Goal: Information Seeking & Learning: Learn about a topic

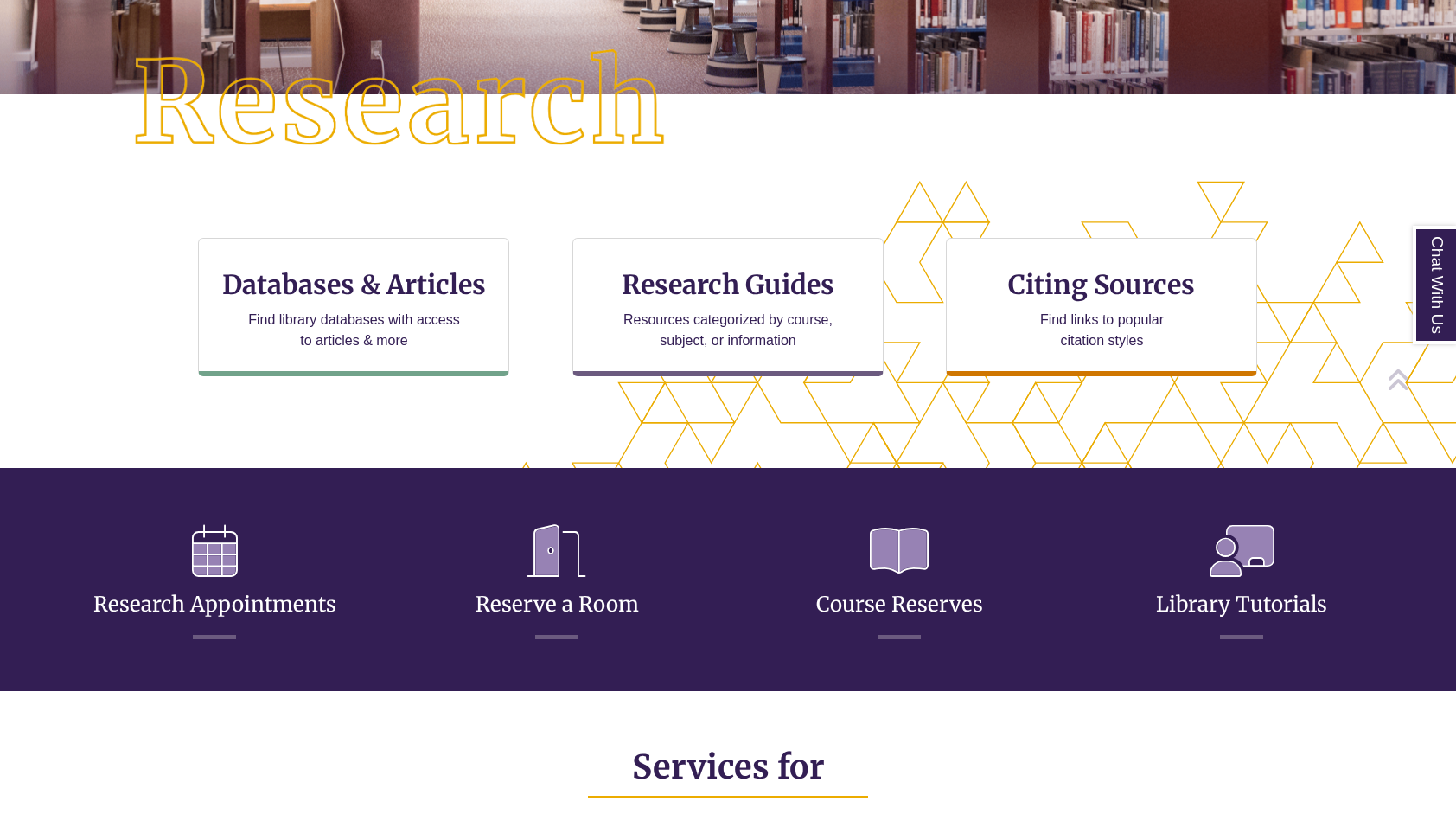
scroll to position [408, 0]
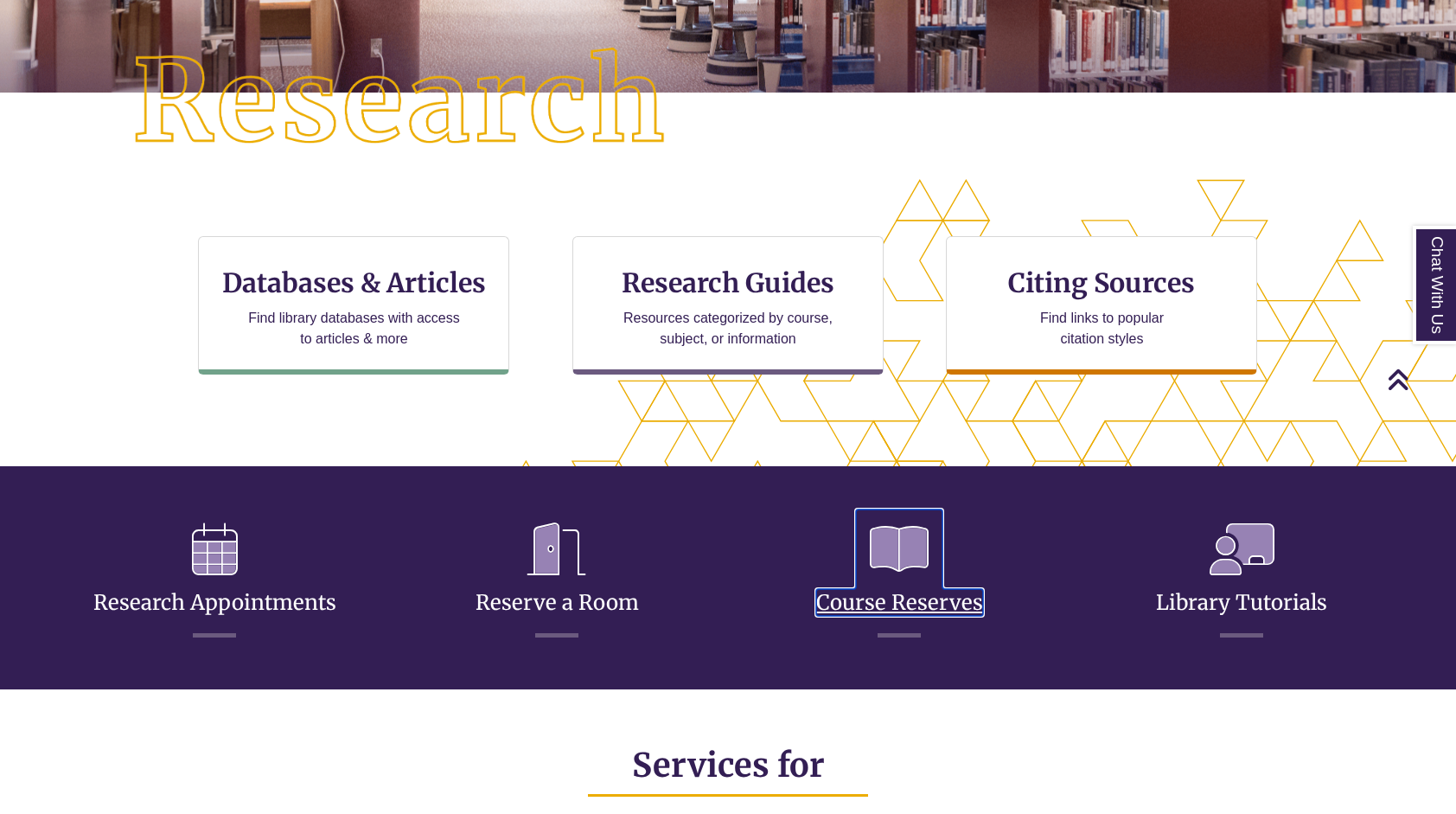
click at [905, 602] on link "Course Reserves" at bounding box center [900, 581] width 167 height 68
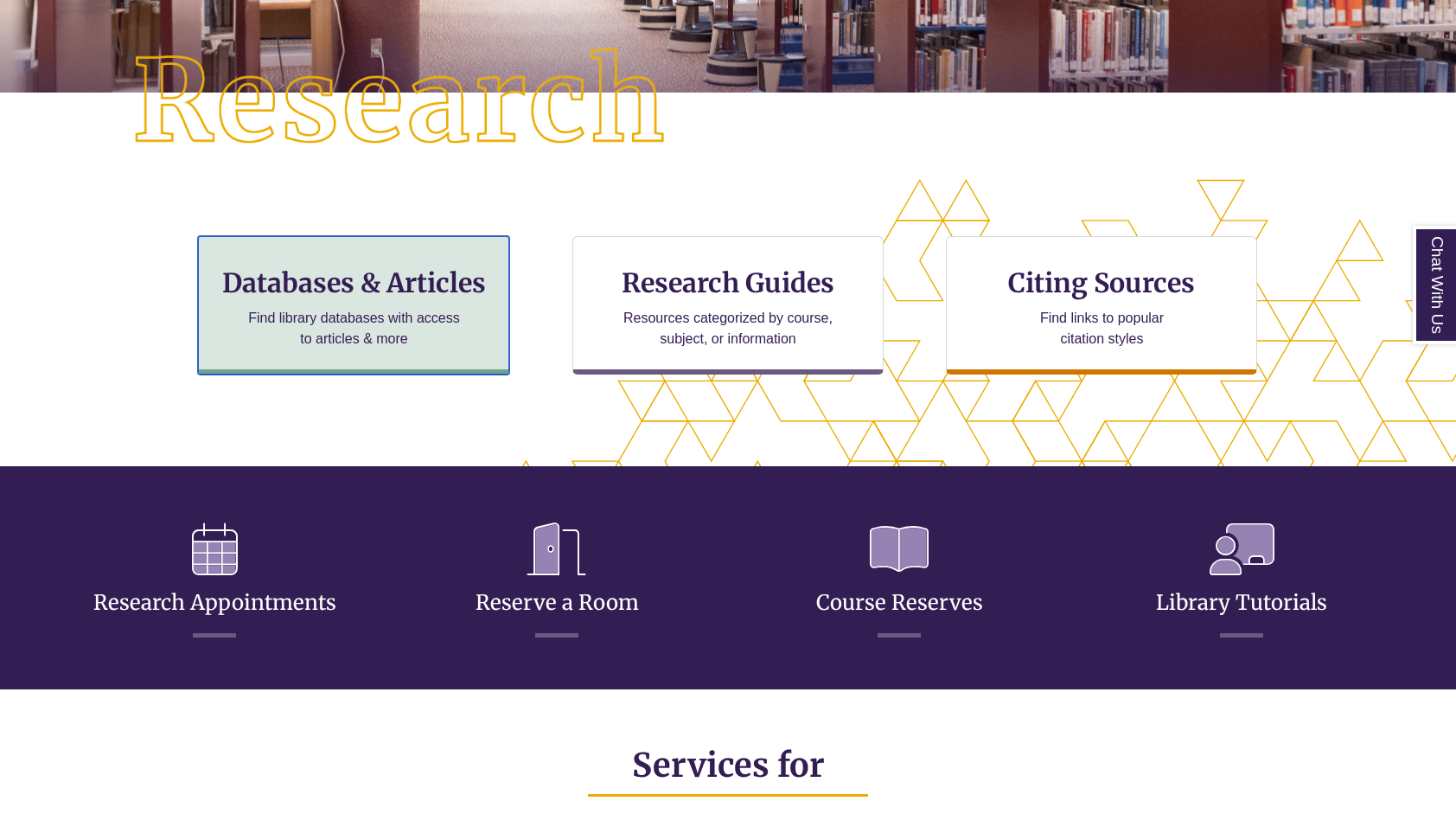
click at [401, 318] on p "Find library databases with access to articles & more" at bounding box center [354, 328] width 226 height 41
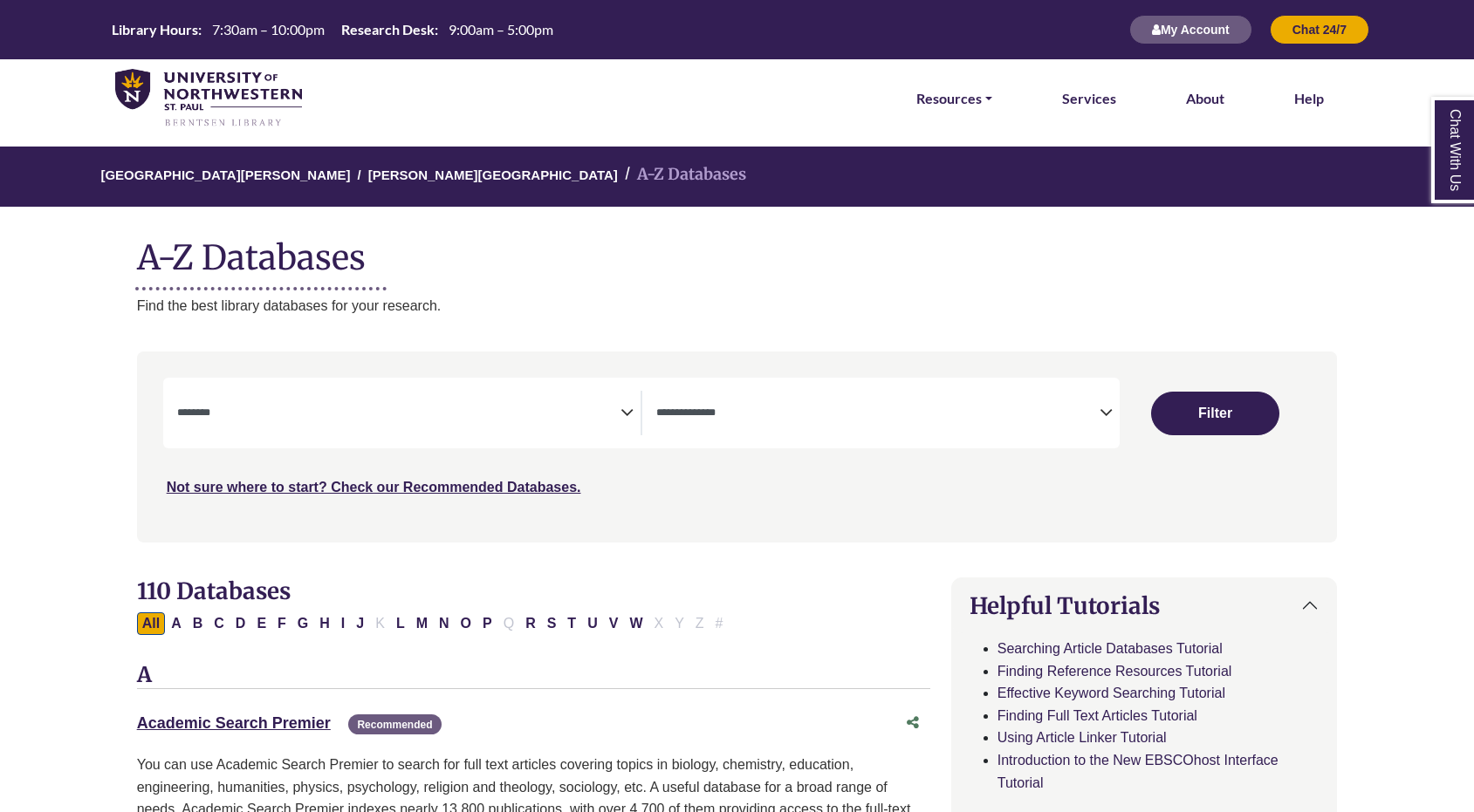
select select "Database Subject Filter"
select select "Database Types Filter"
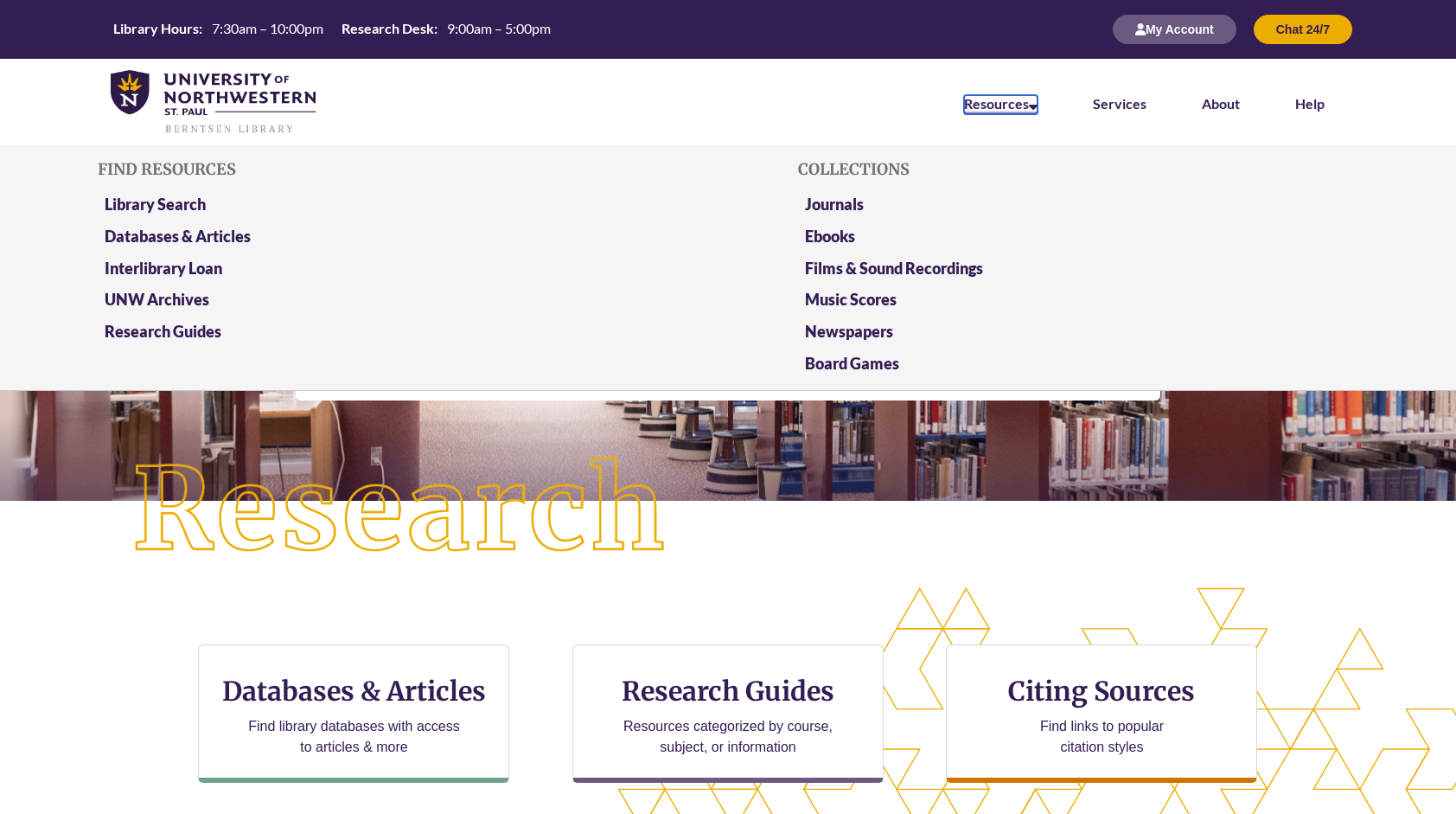
click at [972, 111] on link "Resources" at bounding box center [1001, 105] width 73 height 19
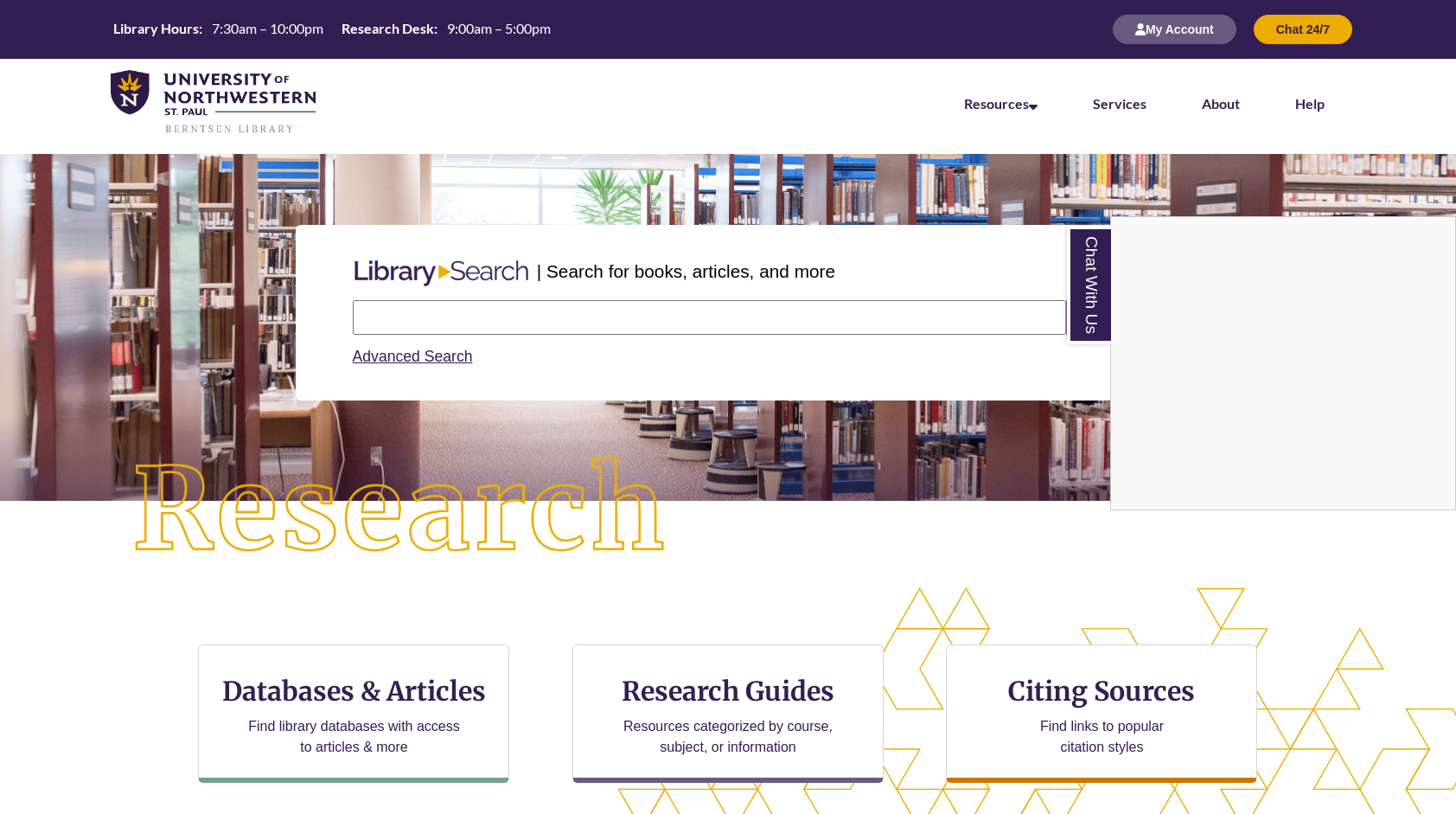
click at [1240, 554] on div "Chat With Us" at bounding box center [728, 407] width 1456 height 814
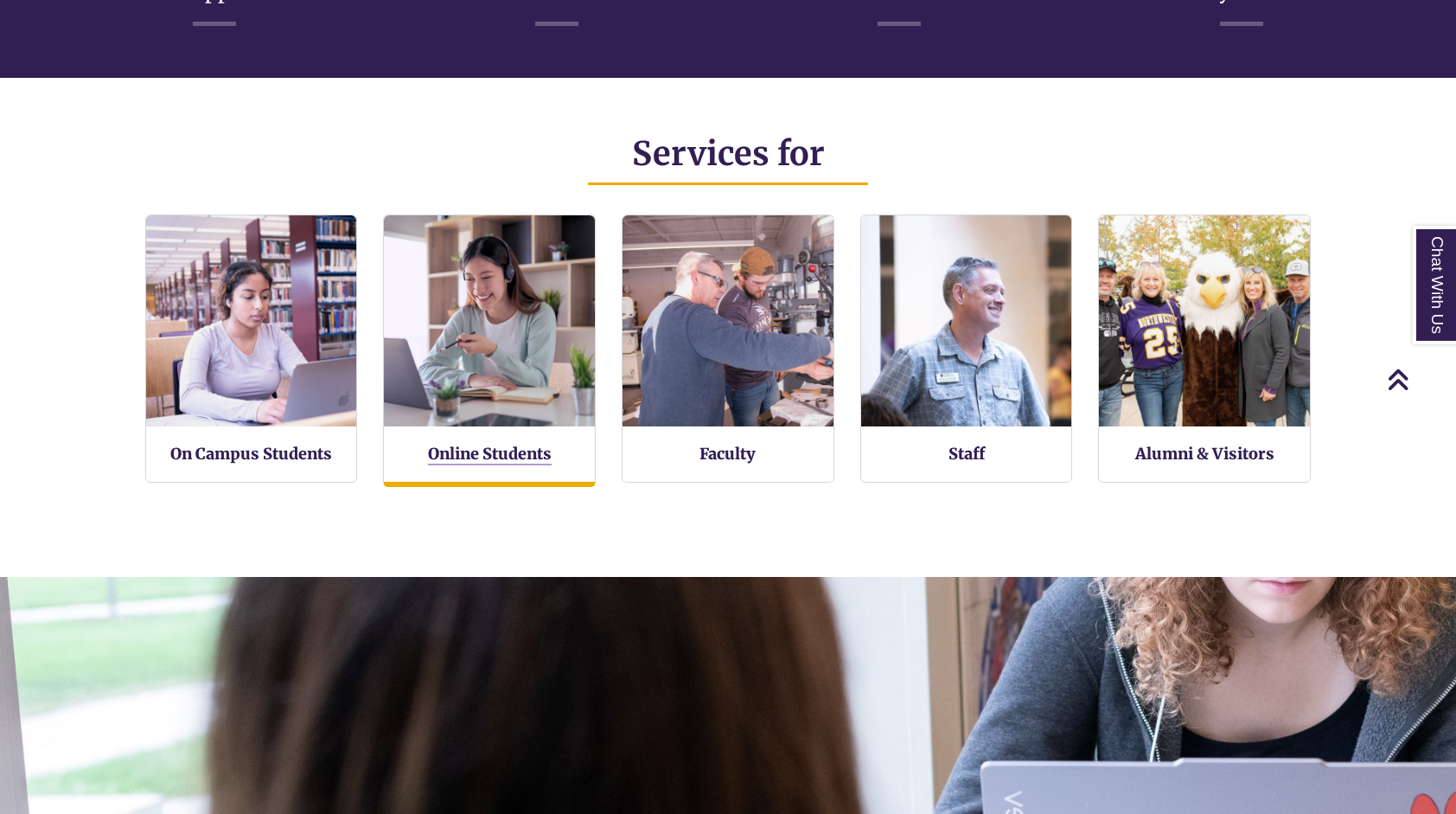
scroll to position [407, 1456]
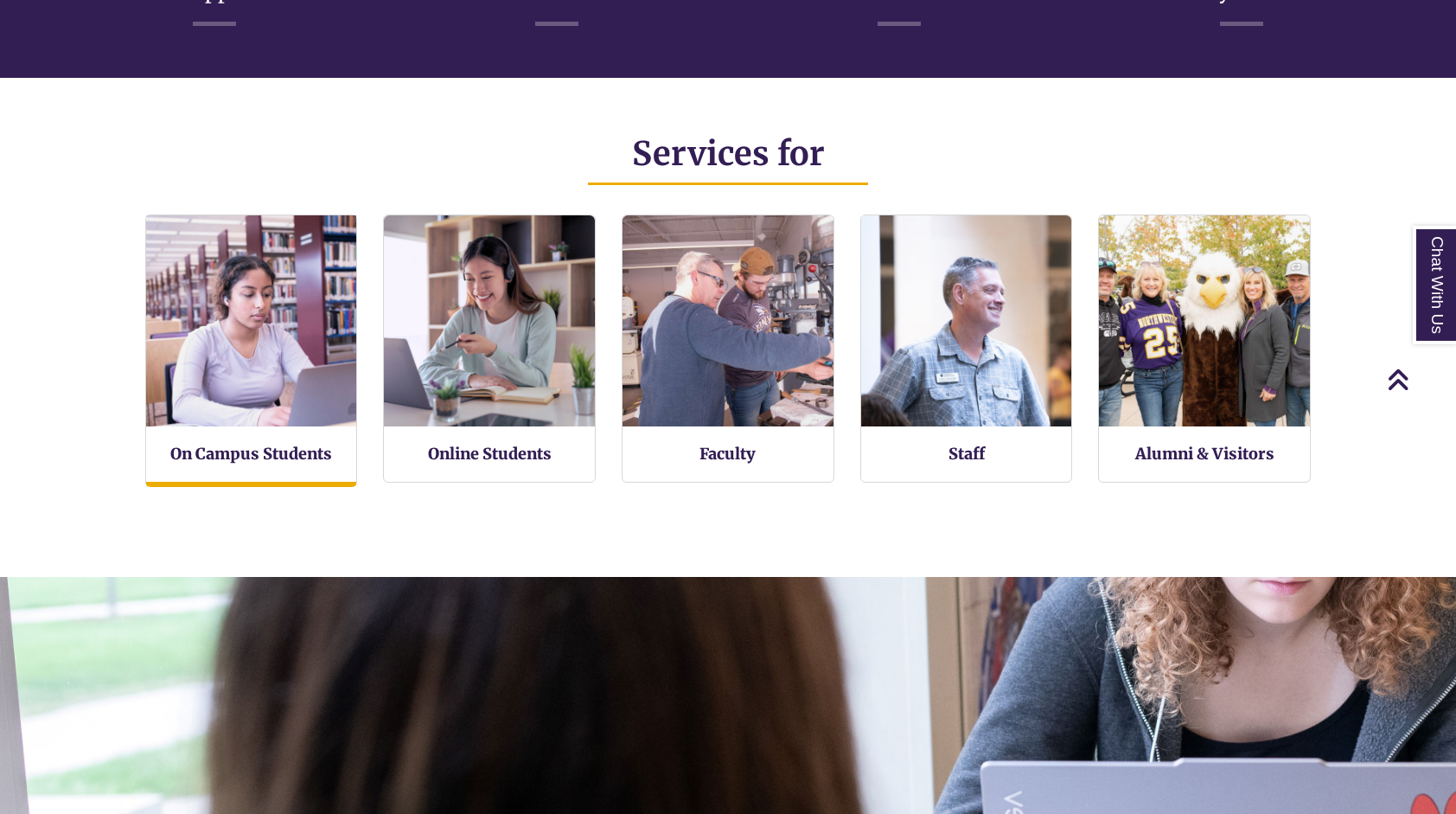
click at [268, 401] on img at bounding box center [251, 320] width 232 height 232
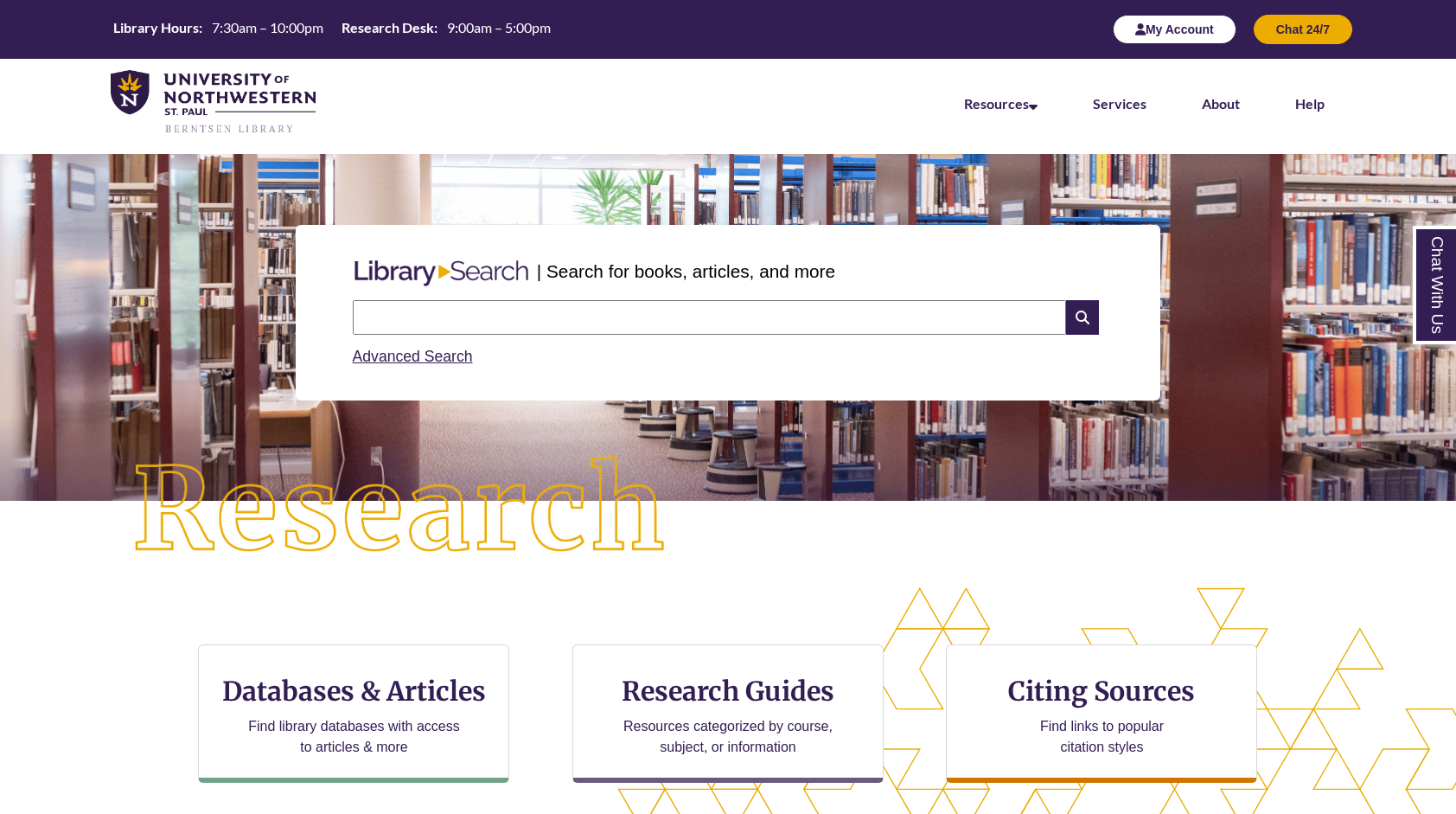
click at [1167, 33] on button "My Account" at bounding box center [1174, 29] width 124 height 30
click at [504, 314] on input "text" at bounding box center [710, 318] width 714 height 35
type input "**********"
drag, startPoint x: 516, startPoint y: 324, endPoint x: 150, endPoint y: 318, distance: 366.0
click at [150, 318] on div "**********" at bounding box center [727, 313] width 1430 height 259
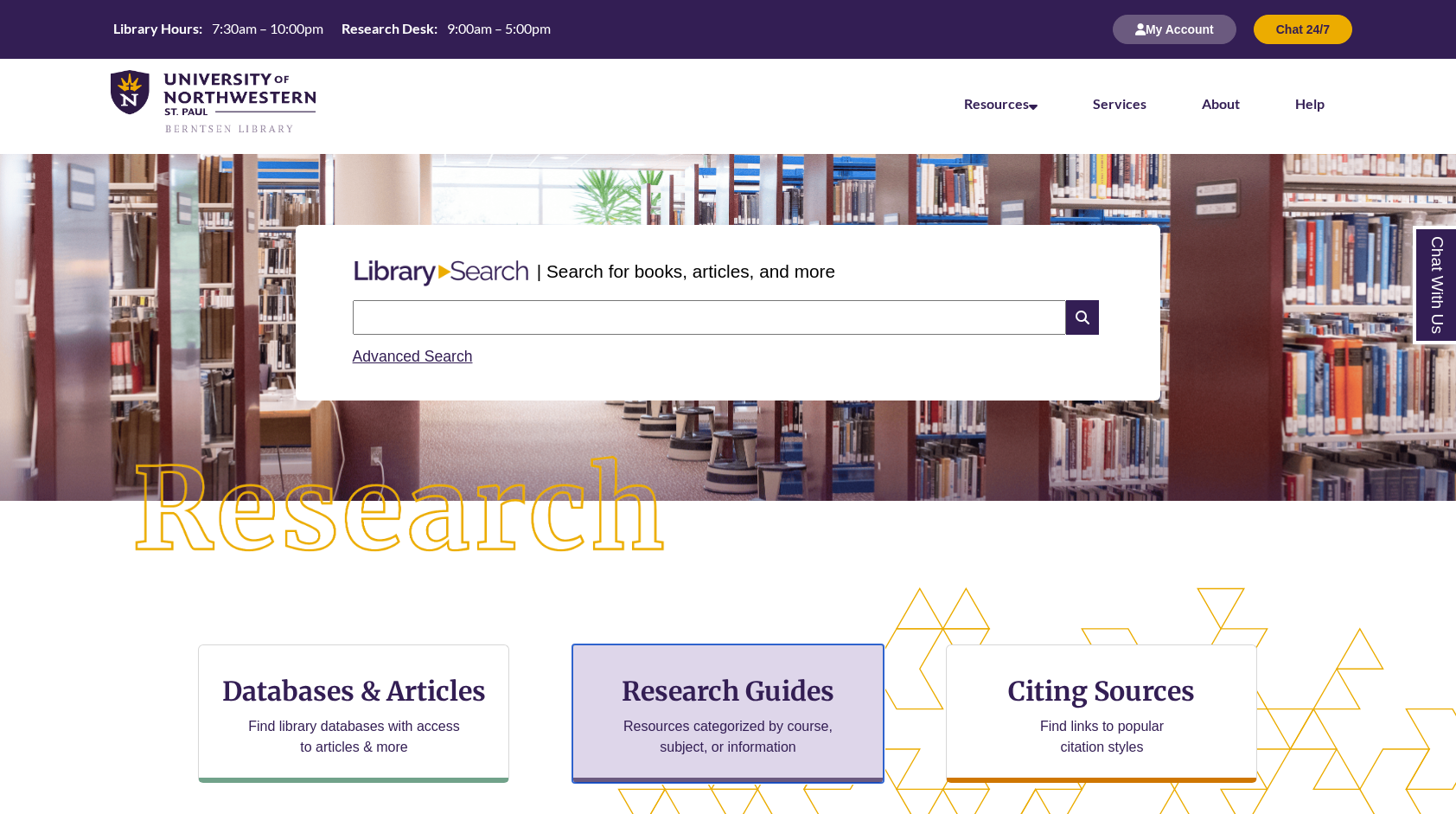
click at [785, 696] on h3 "Research Guides" at bounding box center [728, 691] width 282 height 33
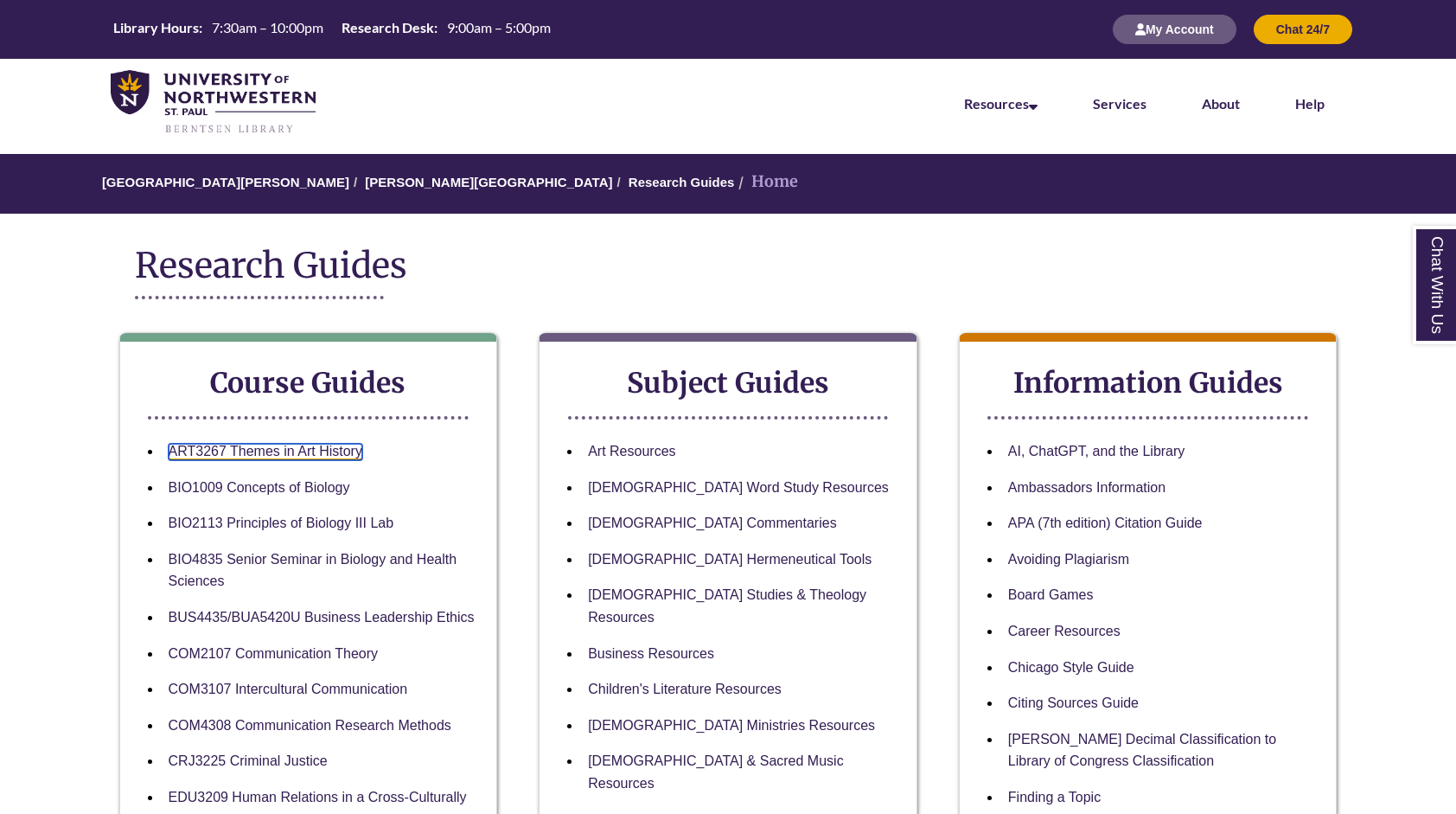
click at [326, 451] on link "ART3267 Themes in Art History" at bounding box center [264, 451] width 193 height 16
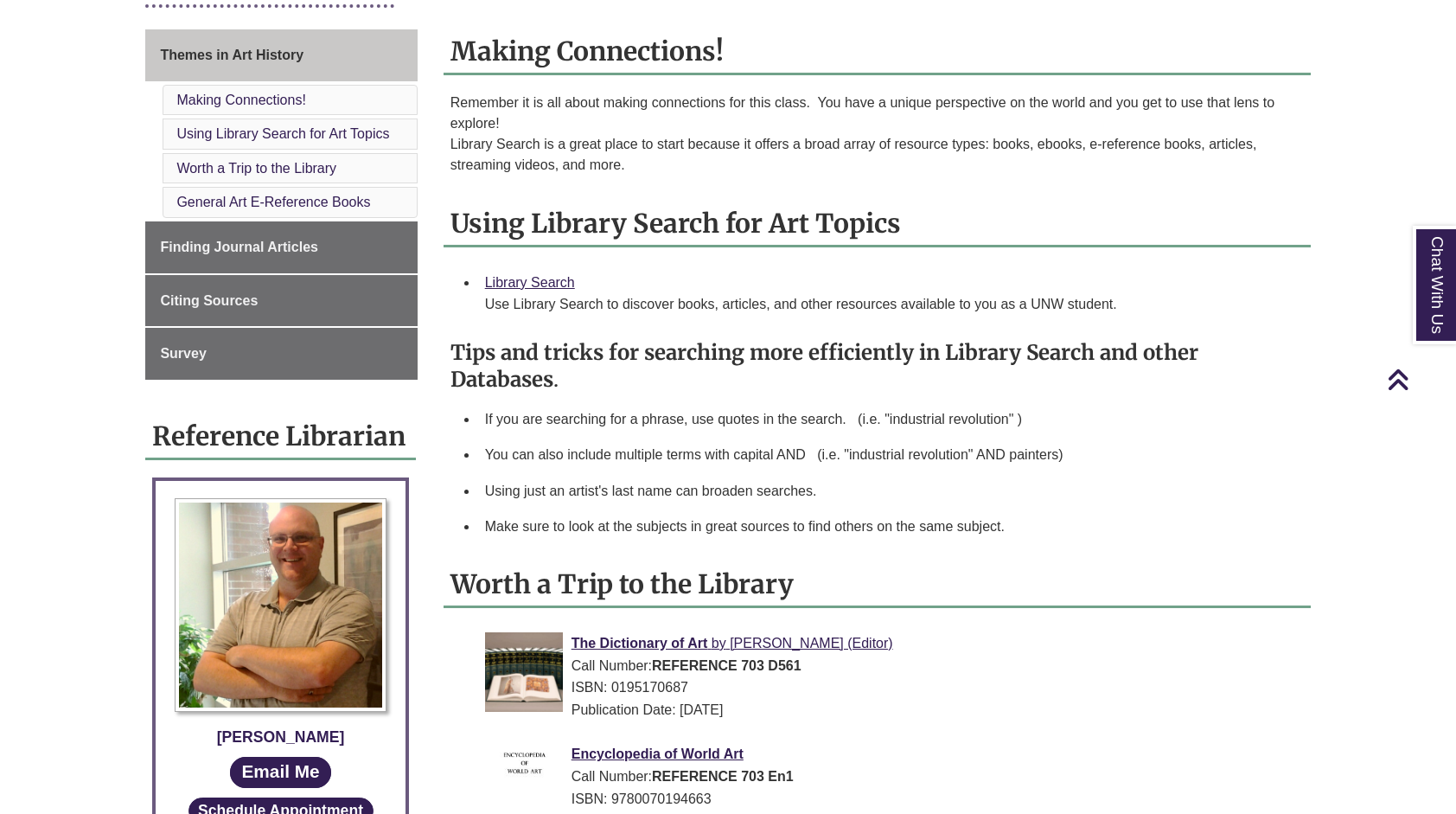
scroll to position [455, 0]
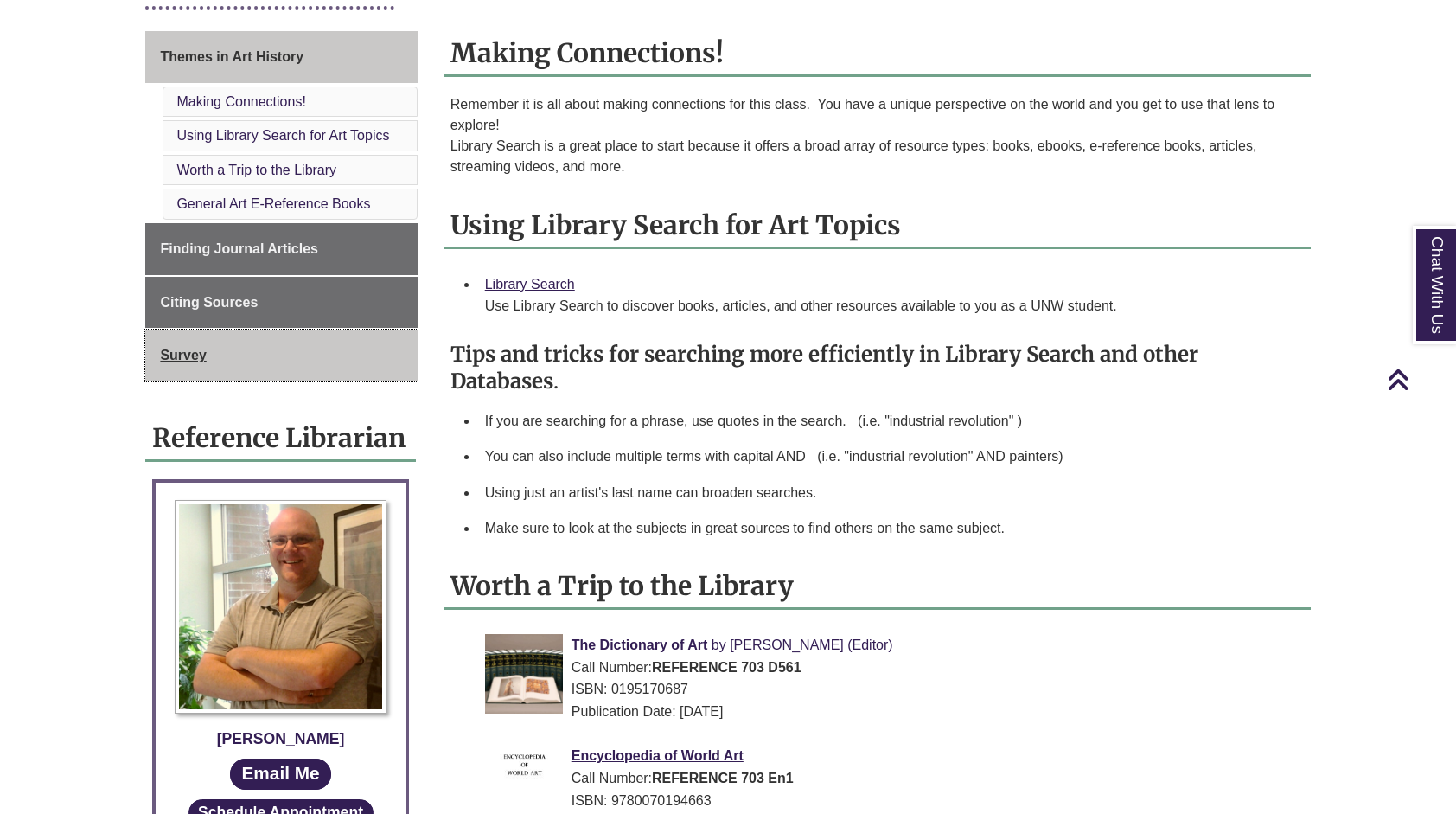
click at [232, 349] on link "Survey" at bounding box center [281, 356] width 271 height 52
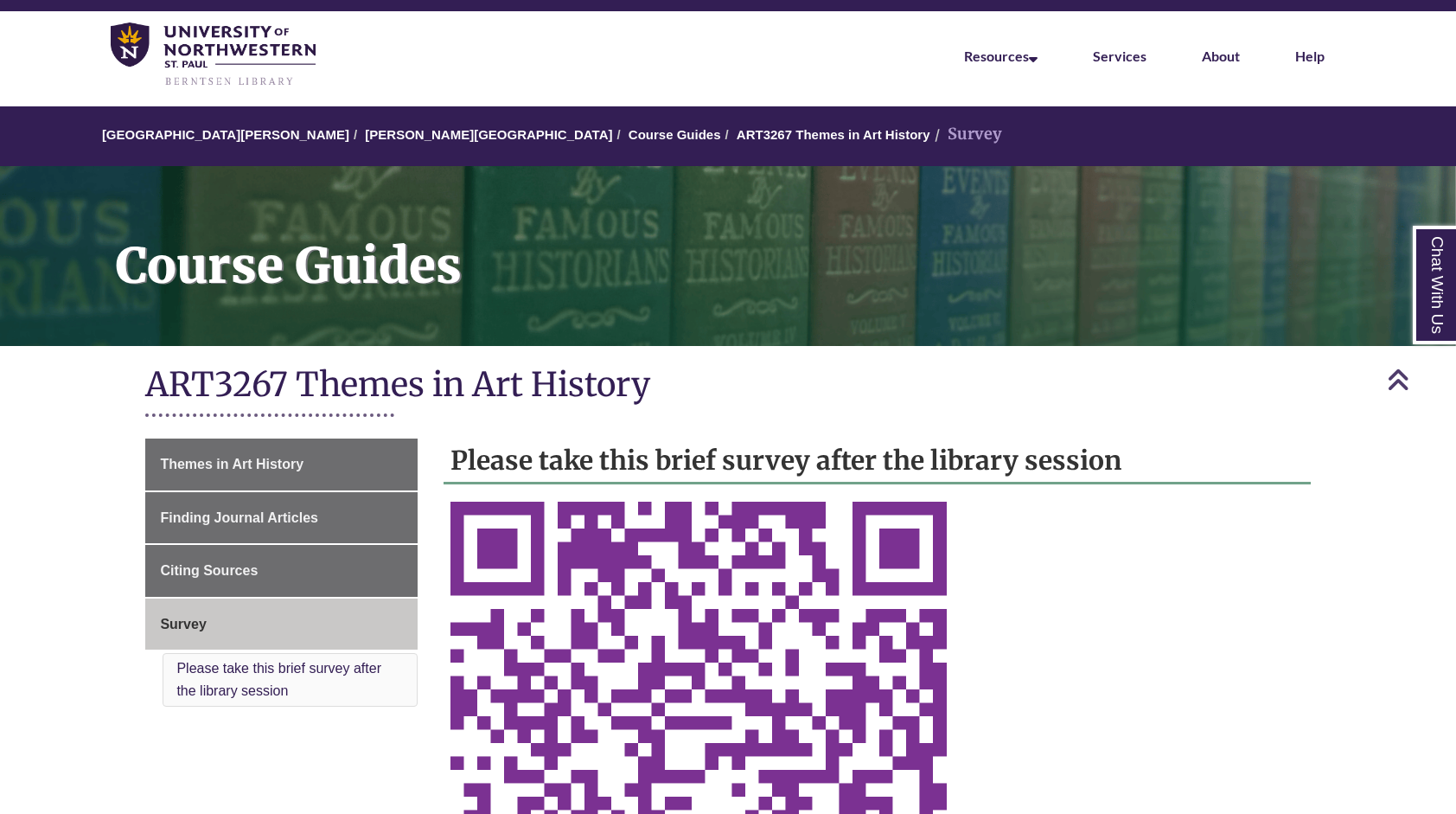
scroll to position [47, 0]
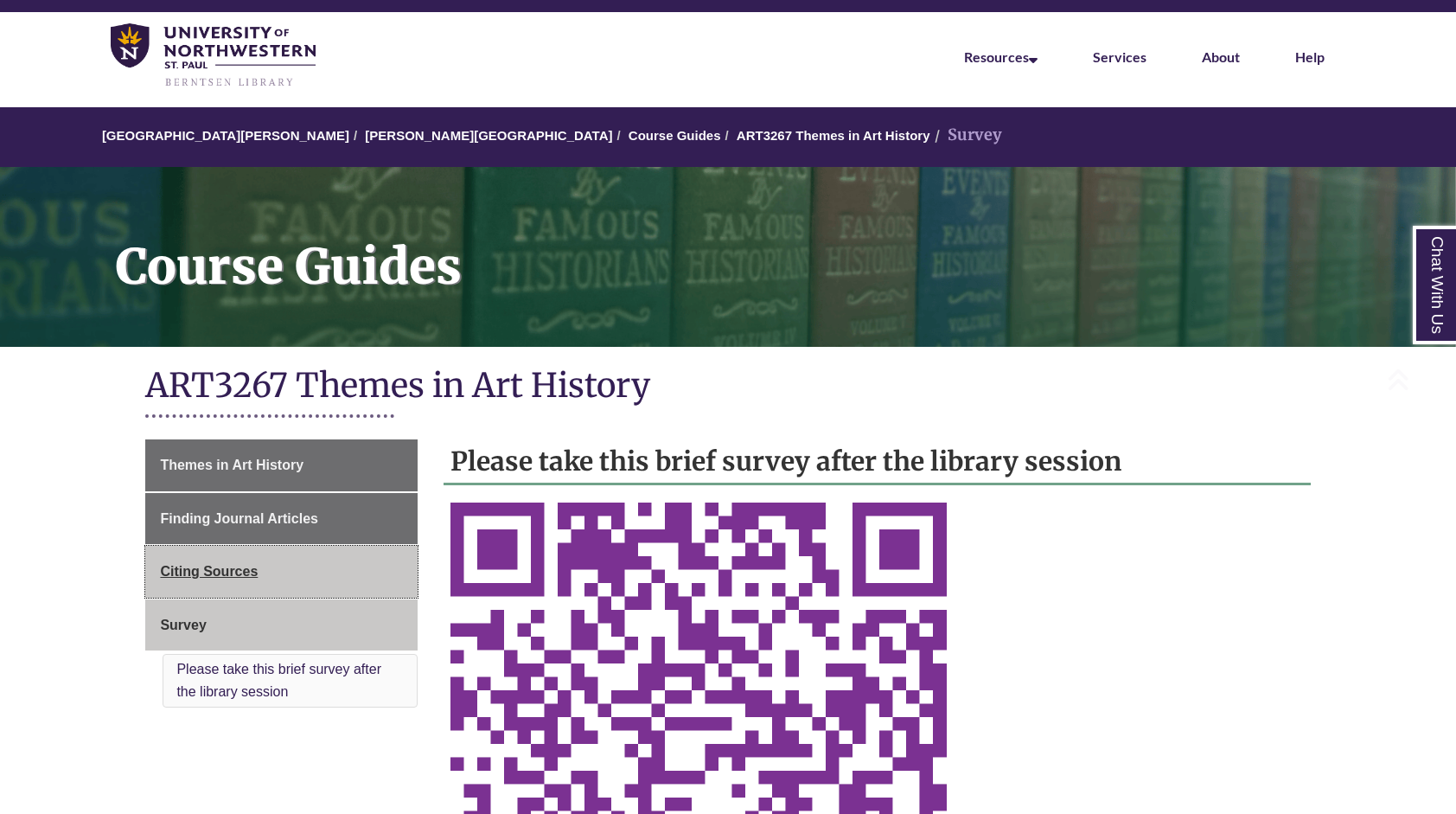
click at [277, 596] on link "Citing Sources" at bounding box center [281, 572] width 271 height 52
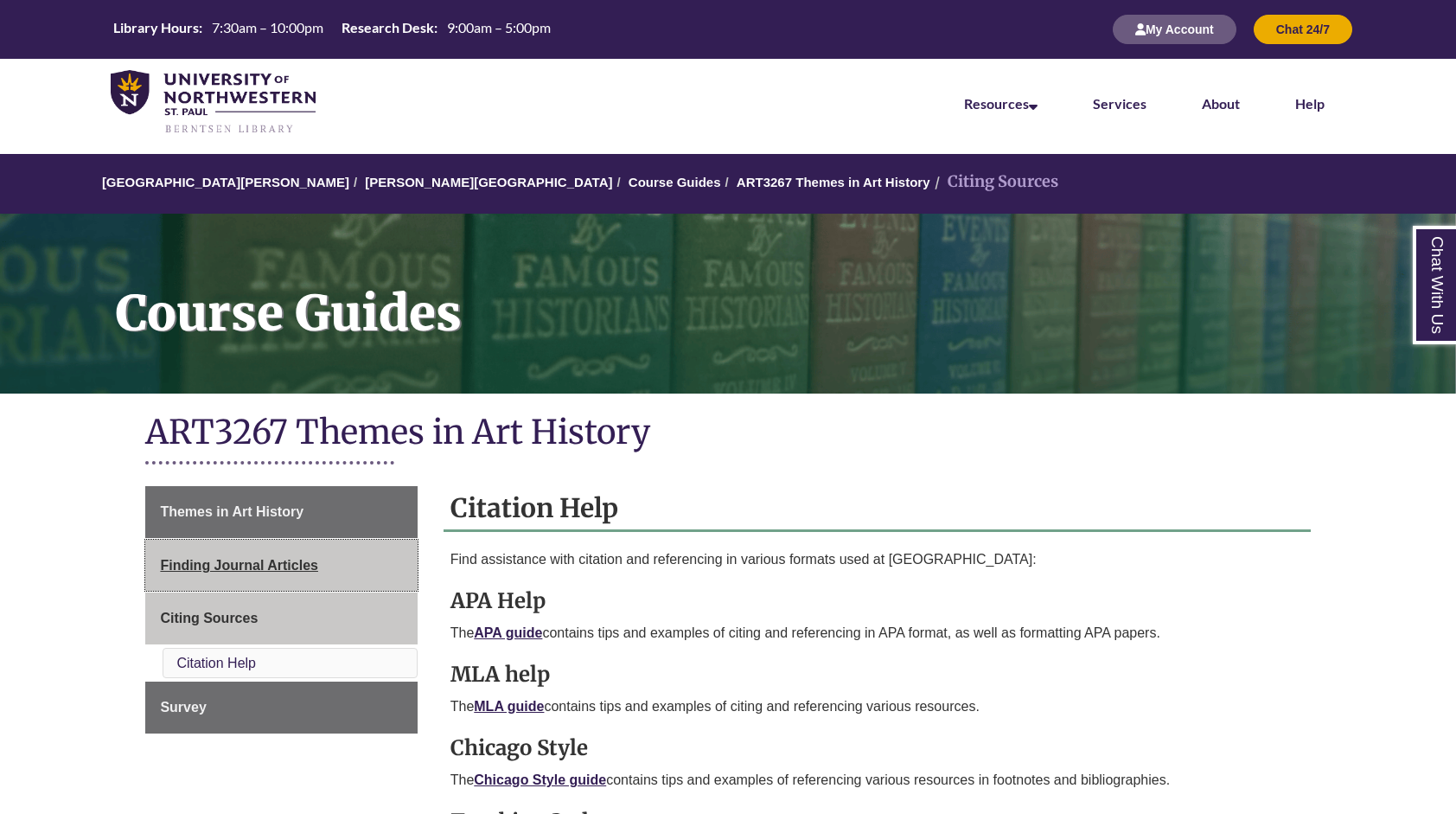
click at [302, 573] on link "Finding Journal Articles" at bounding box center [281, 566] width 271 height 52
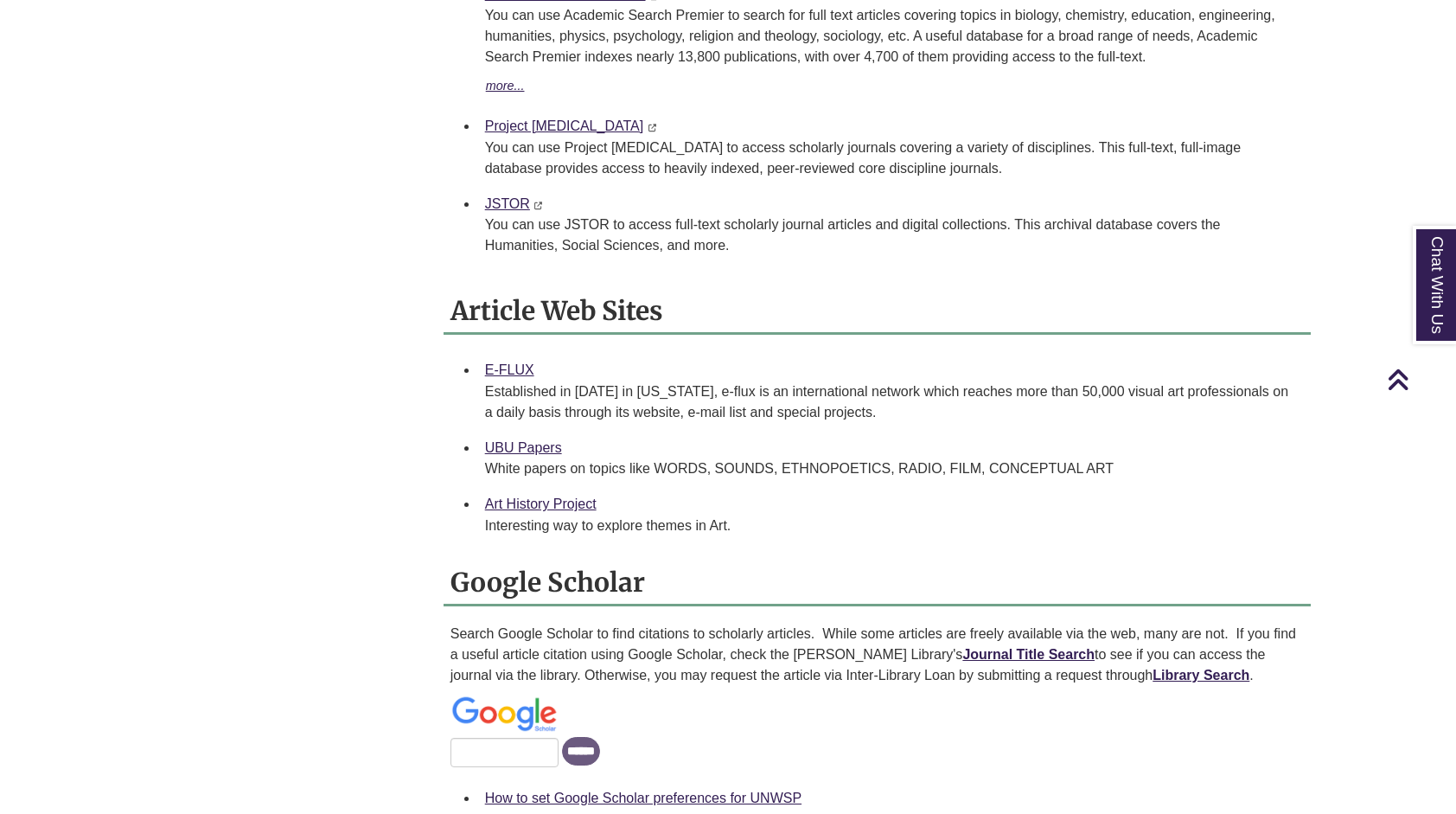
scroll to position [845, 0]
click at [541, 504] on link "Art History Project" at bounding box center [541, 502] width 112 height 14
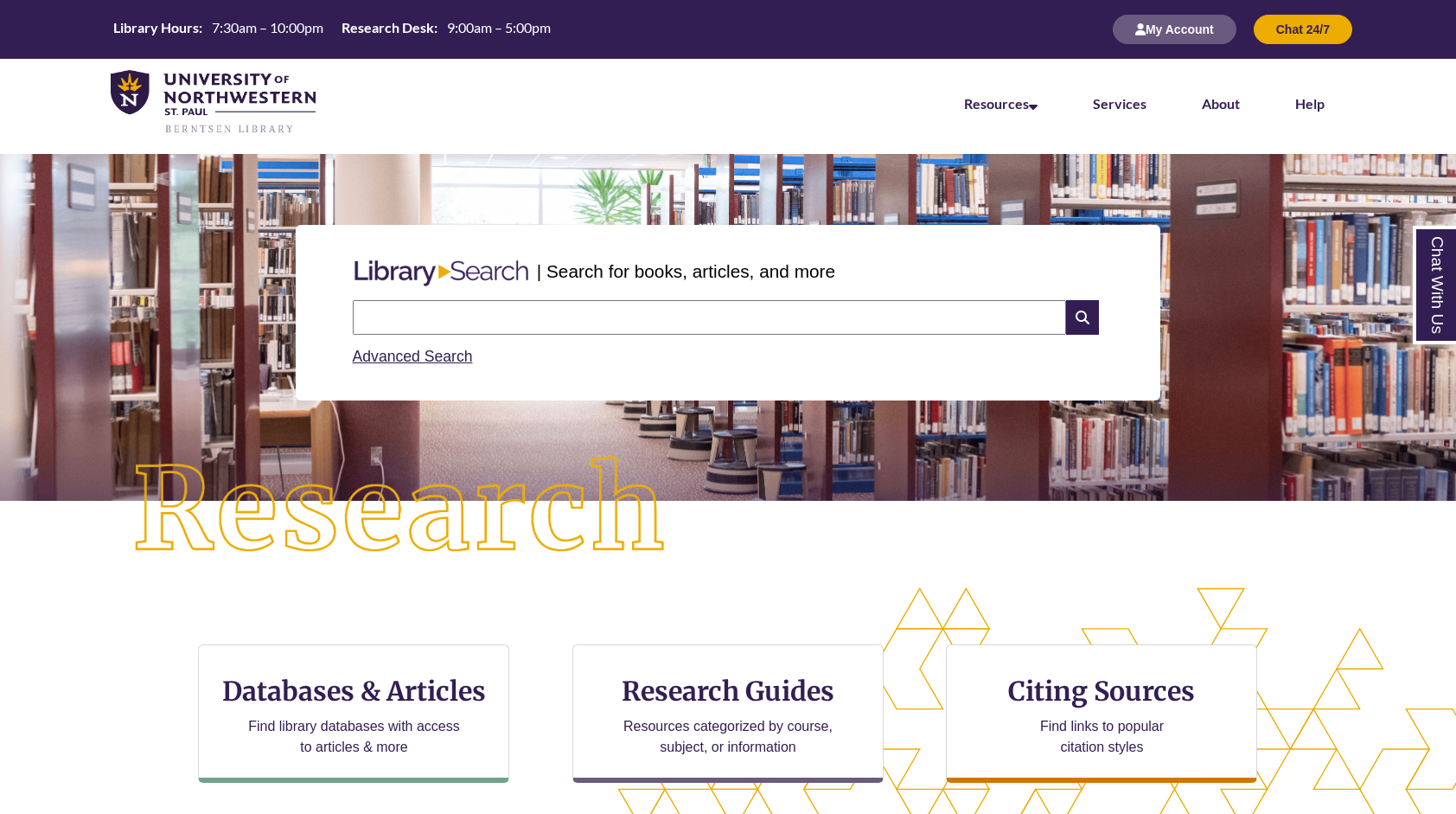
click at [484, 318] on input "text" at bounding box center [710, 318] width 714 height 35
type input "**********"
